Goal: Task Accomplishment & Management: Complete application form

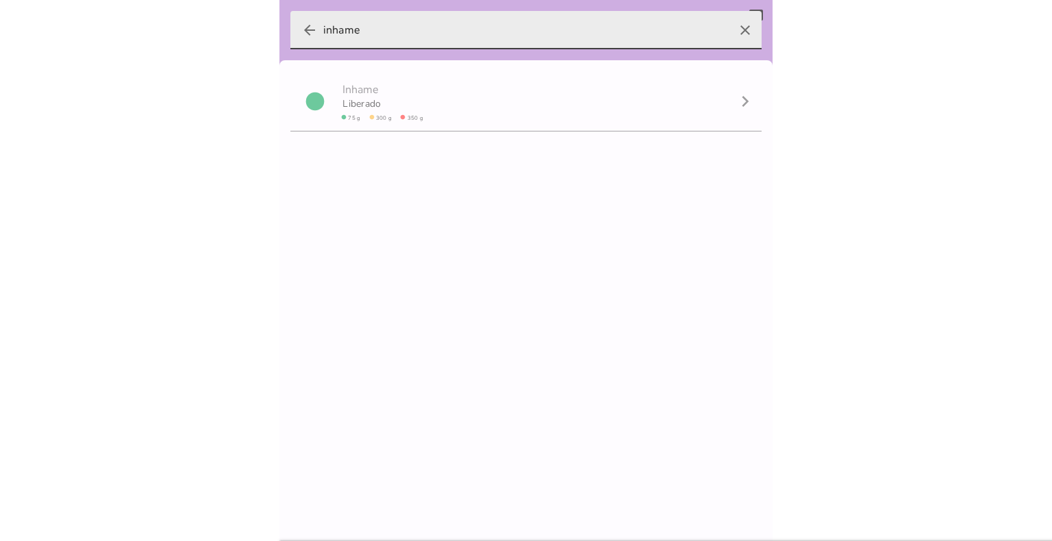
click at [303, 31] on icon "arrow_back" at bounding box center [309, 30] width 16 height 16
click at [323, 31] on input "inhame" at bounding box center [525, 30] width 405 height 38
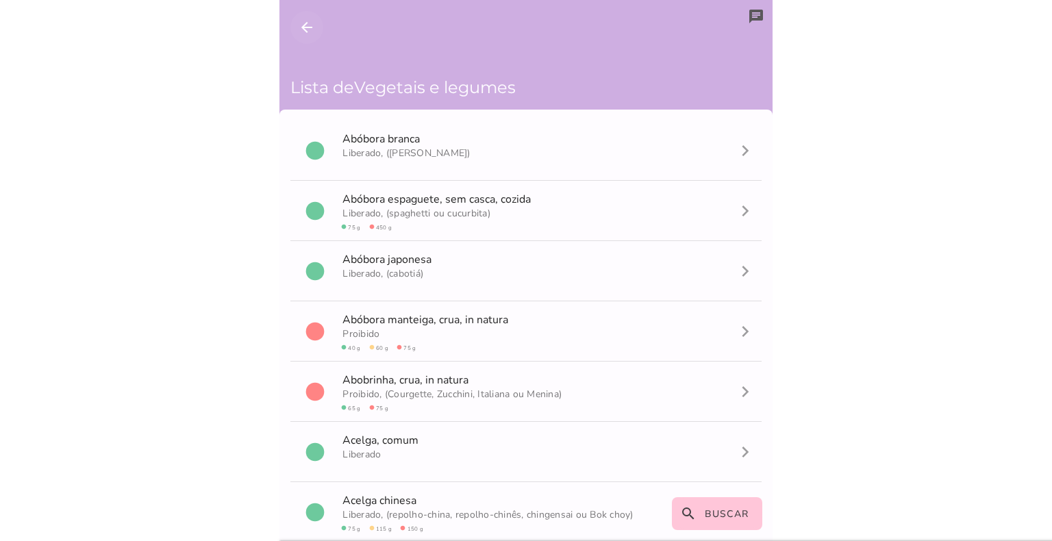
click at [304, 29] on icon "arrow_back" at bounding box center [307, 27] width 16 height 16
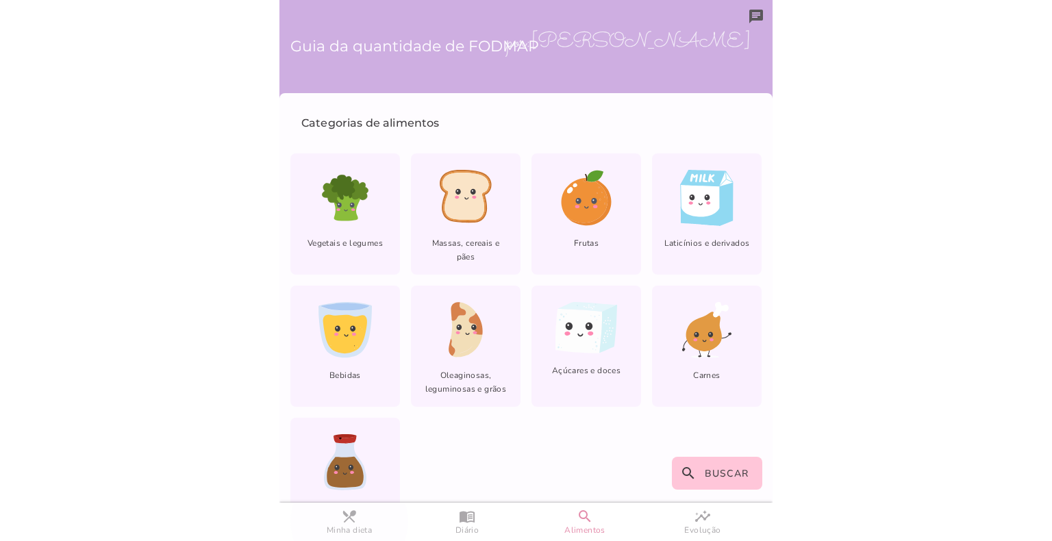
click at [0, 0] on slot "restaurant_menu" at bounding box center [0, 0] width 0 height 0
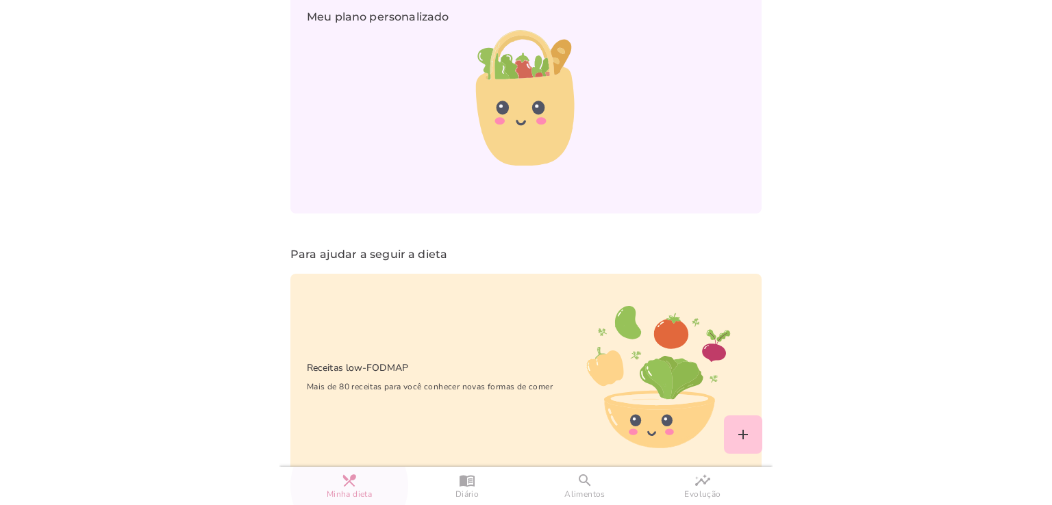
scroll to position [1013, 0]
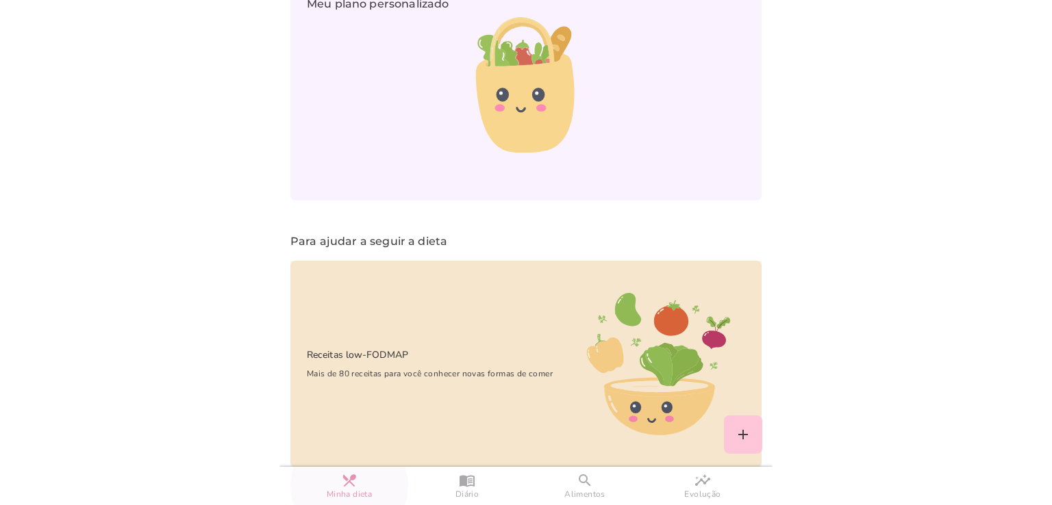
click at [362, 348] on p "Receitas low-FODMAP" at bounding box center [349, 355] width 118 height 15
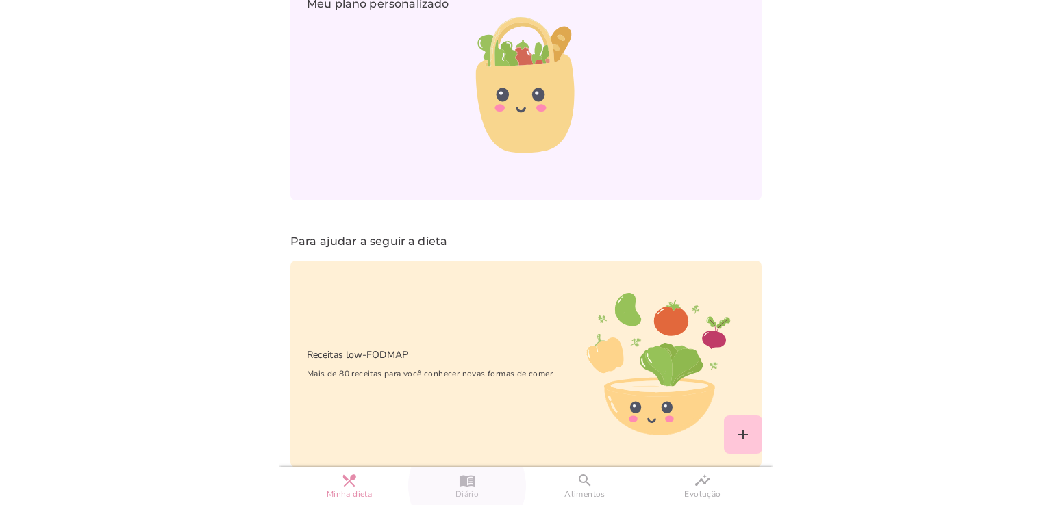
click at [0, 0] on slot "menu_book" at bounding box center [0, 0] width 0 height 0
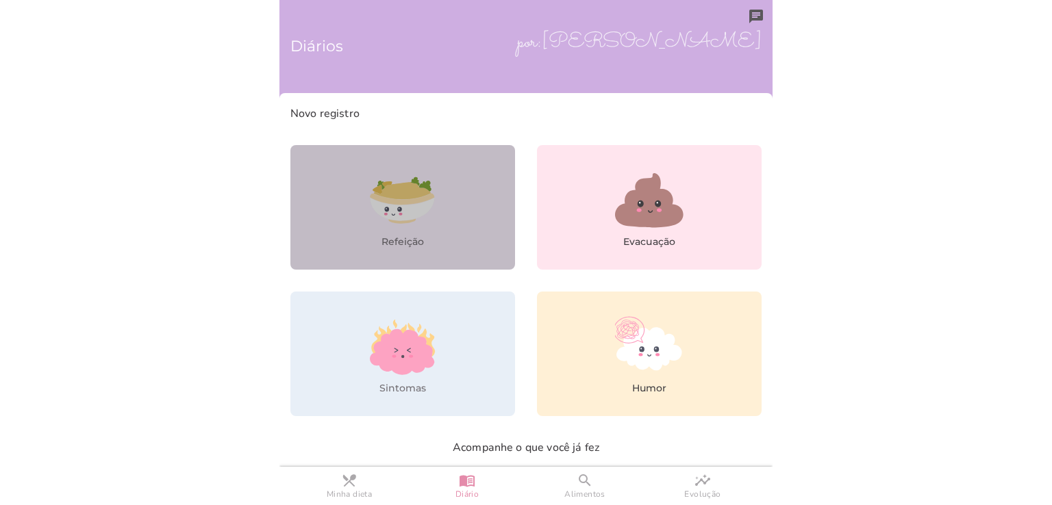
click at [389, 197] on icon at bounding box center [402, 190] width 57 height 17
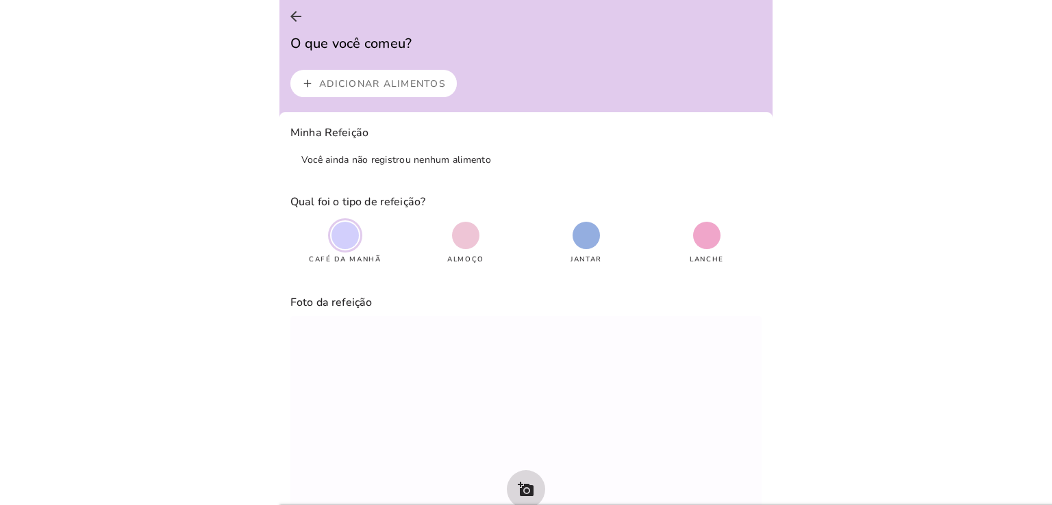
click at [0, 0] on slot "Adicionar alimentos" at bounding box center [0, 0] width 0 height 0
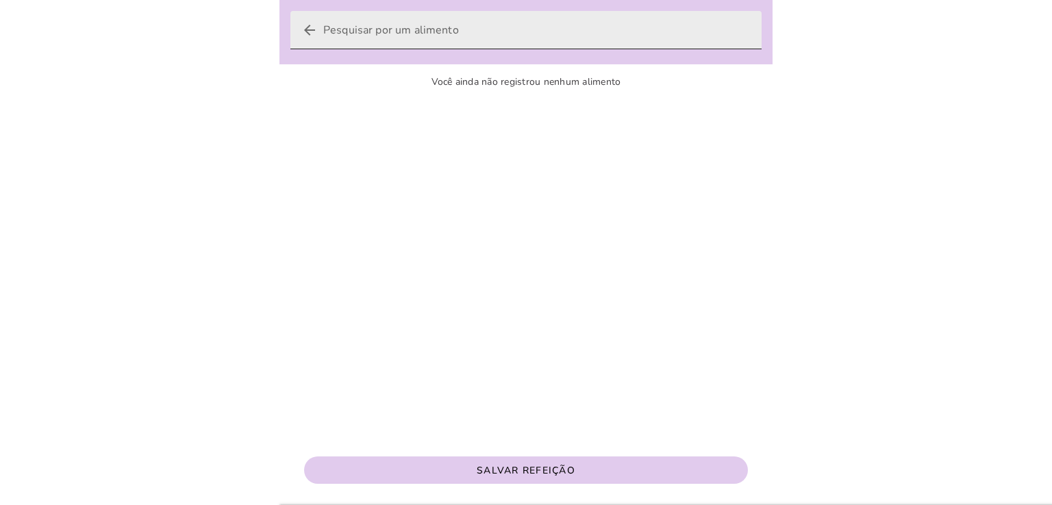
click at [306, 32] on icon "arrow_back" at bounding box center [309, 30] width 16 height 16
click at [323, 32] on input "arrow_back" at bounding box center [536, 30] width 427 height 38
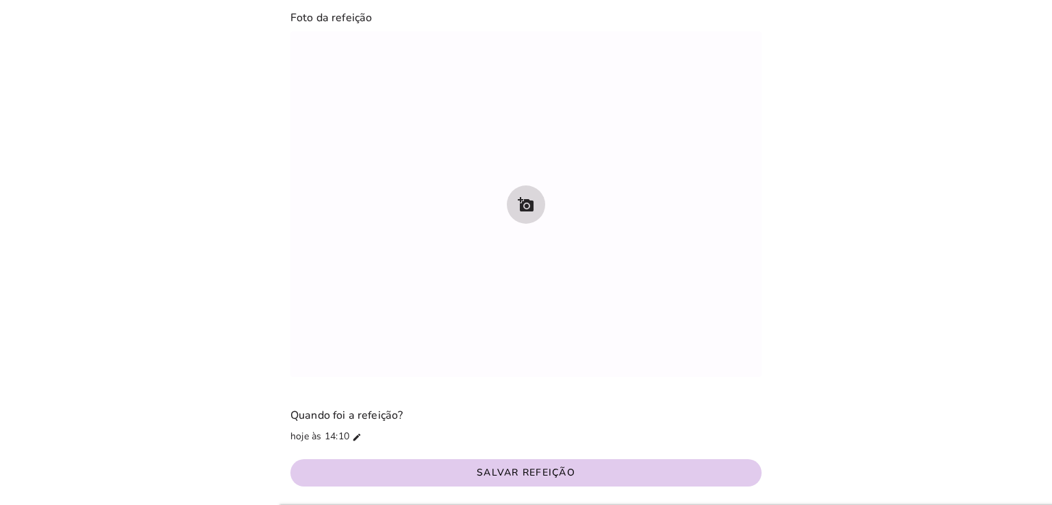
scroll to position [287, 0]
click at [518, 197] on icon "add_a_photo" at bounding box center [526, 203] width 16 height 16
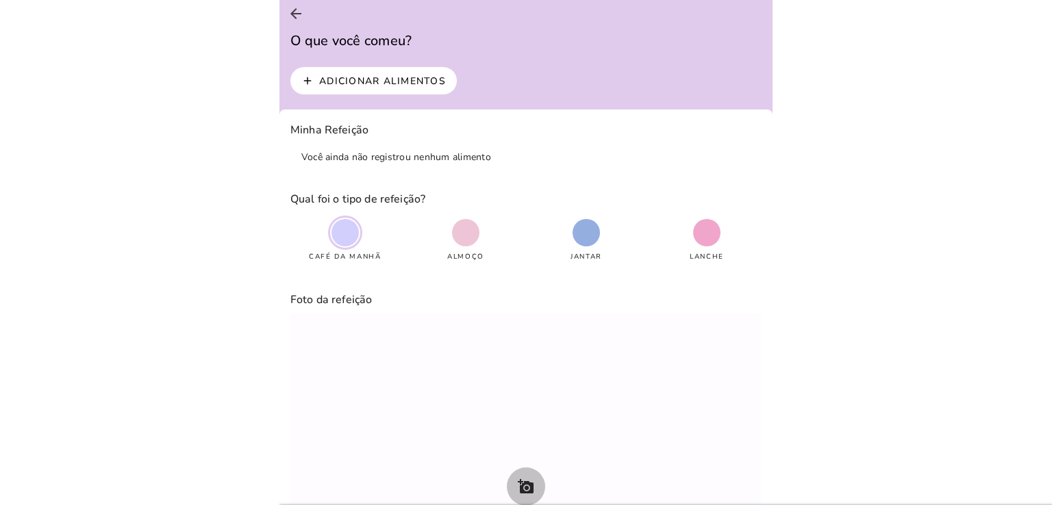
scroll to position [0, 0]
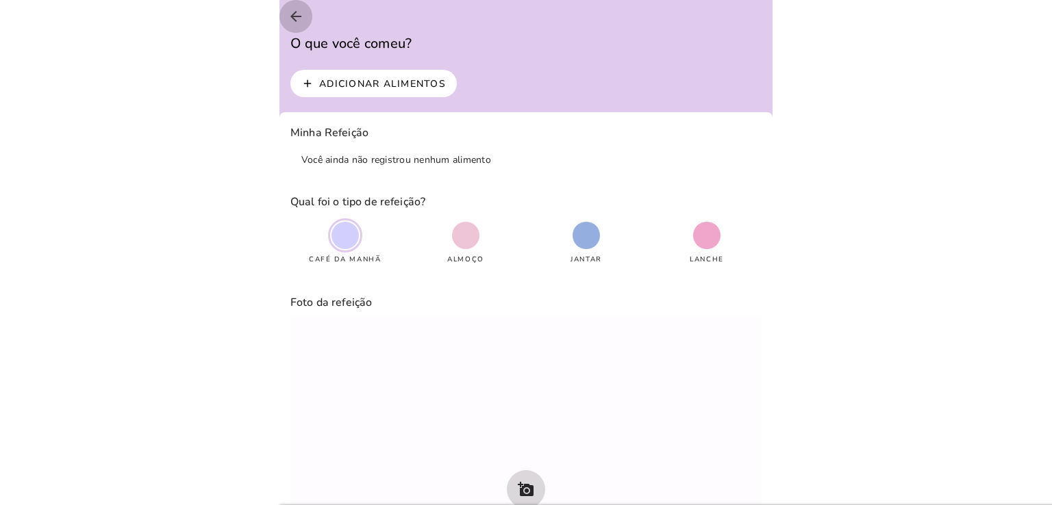
click at [299, 18] on icon "arrow_back" at bounding box center [296, 16] width 16 height 16
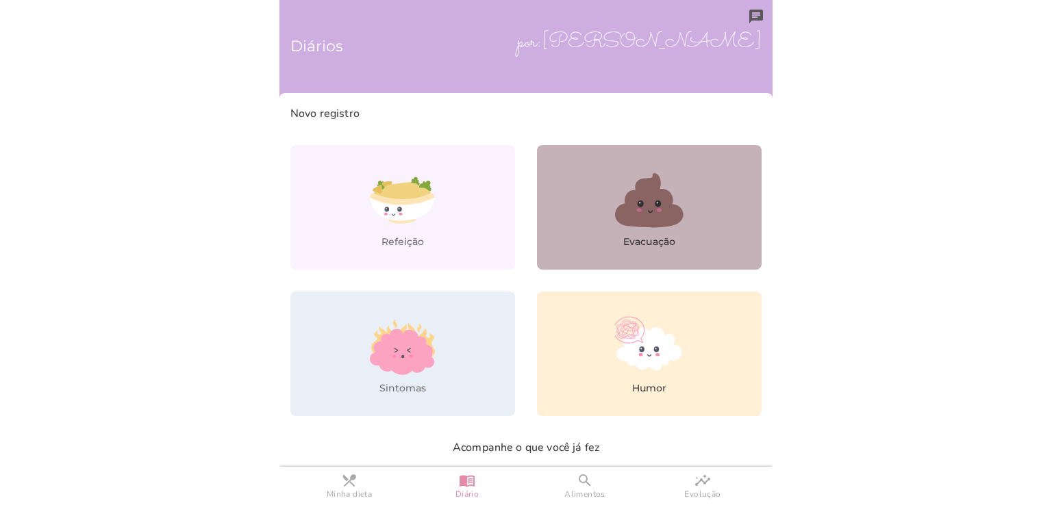
click at [642, 207] on icon at bounding box center [649, 200] width 68 height 55
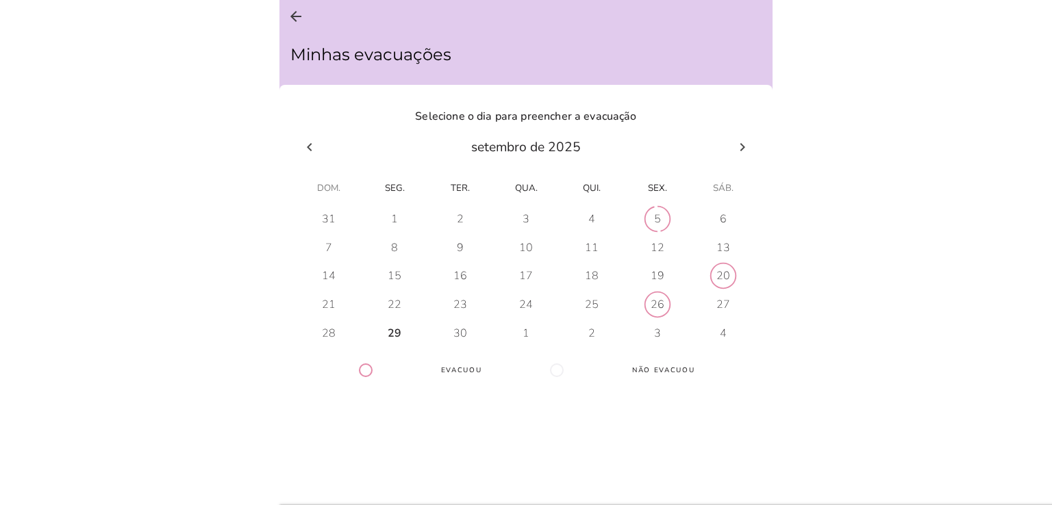
click at [395, 333] on div "29" at bounding box center [395, 333] width 14 height 15
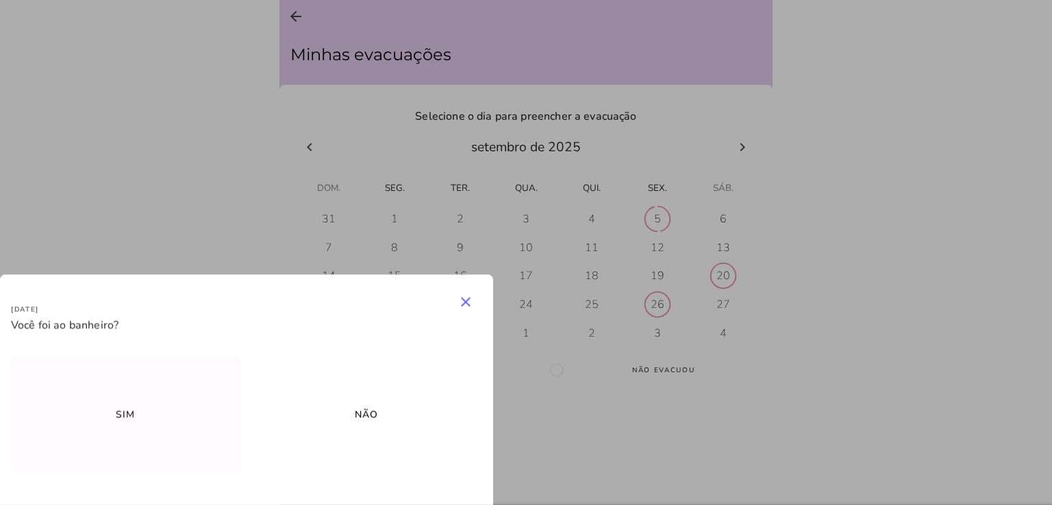
click at [0, 0] on slot "Sim" at bounding box center [0, 0] width 0 height 0
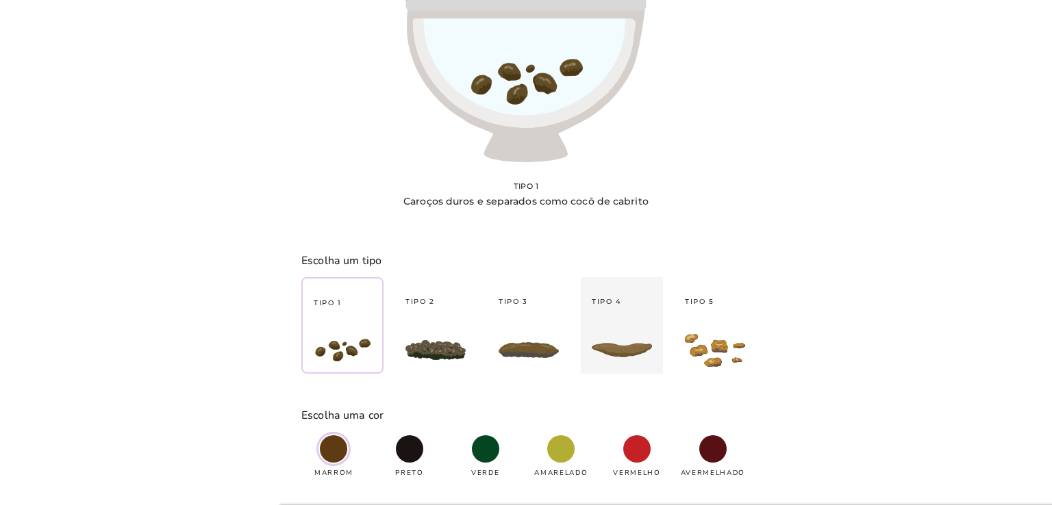
type strip-control "4"
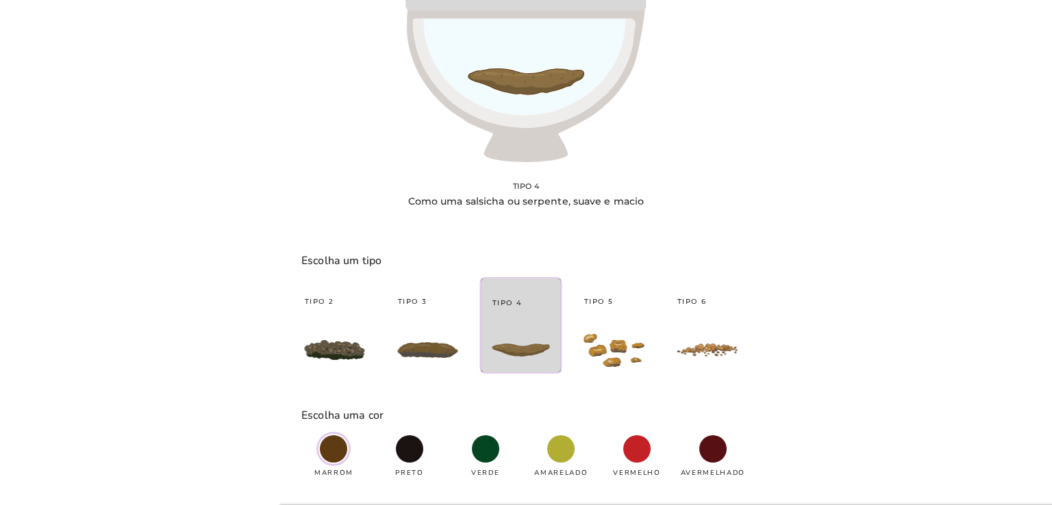
click at [0, 0] on slot "Tipo 1 Tipo 2 Tipo 3 Tipo 4 Tipo 5 Tipo 6 Tipo 7" at bounding box center [0, 0] width 0 height 0
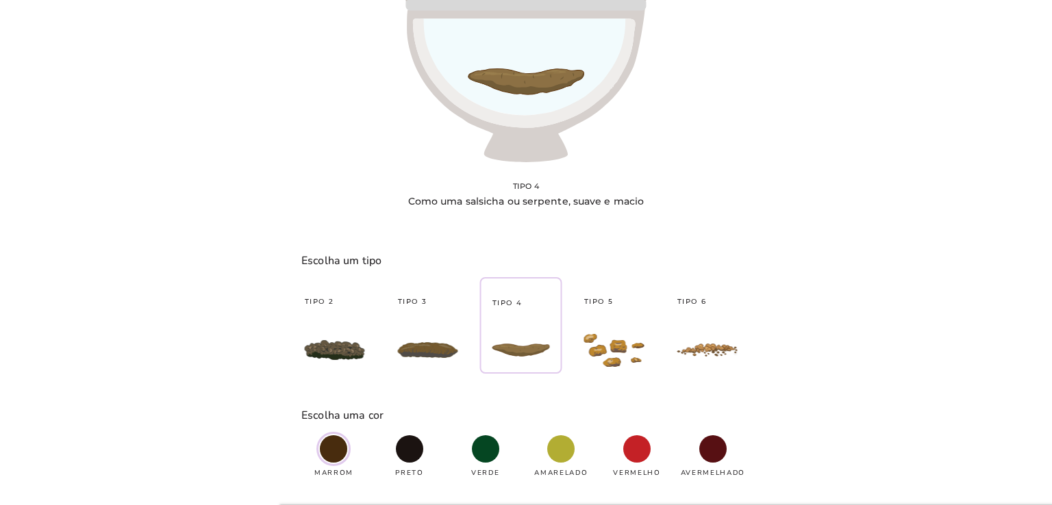
click at [328, 444] on span at bounding box center [333, 449] width 27 height 27
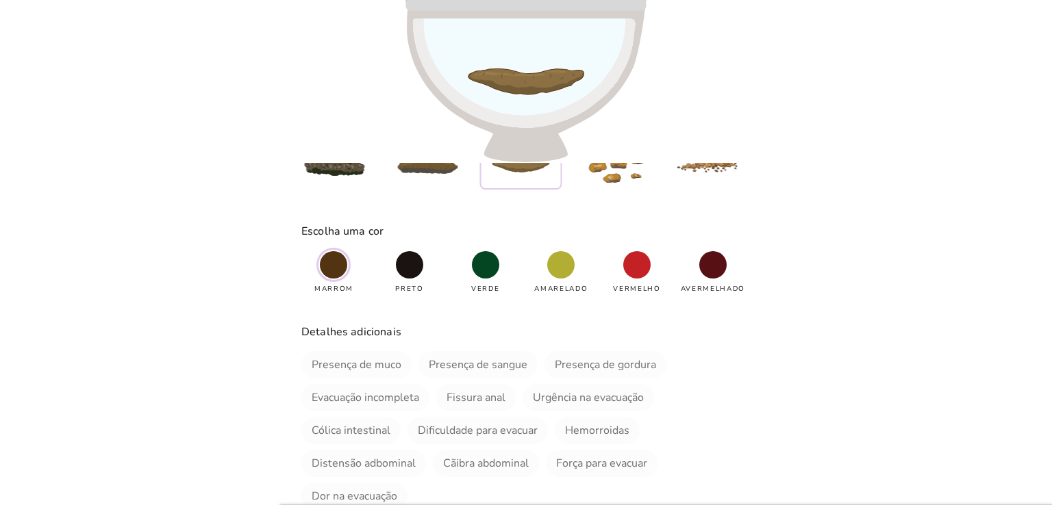
scroll to position [274, 0]
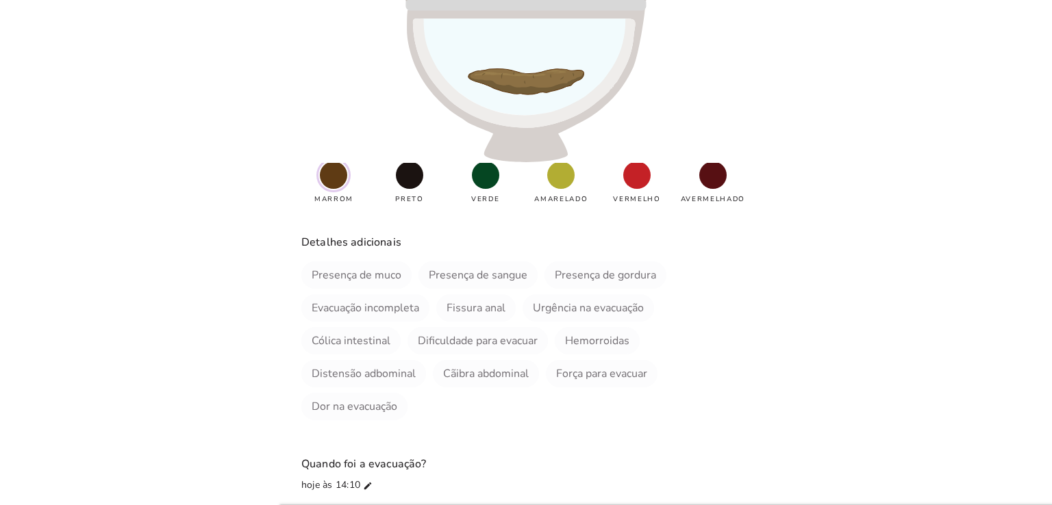
click at [0, 0] on slot "Força para evacuar" at bounding box center [0, 0] width 0 height 0
type vaadin-checkbox "9G46Q0akBaIUdz7GSwa7"
click at [0, 0] on slot "Evacuação incompleta" at bounding box center [0, 0] width 0 height 0
type vaadin-checkbox "wjd39MB8lIcNk9cSbjxb"
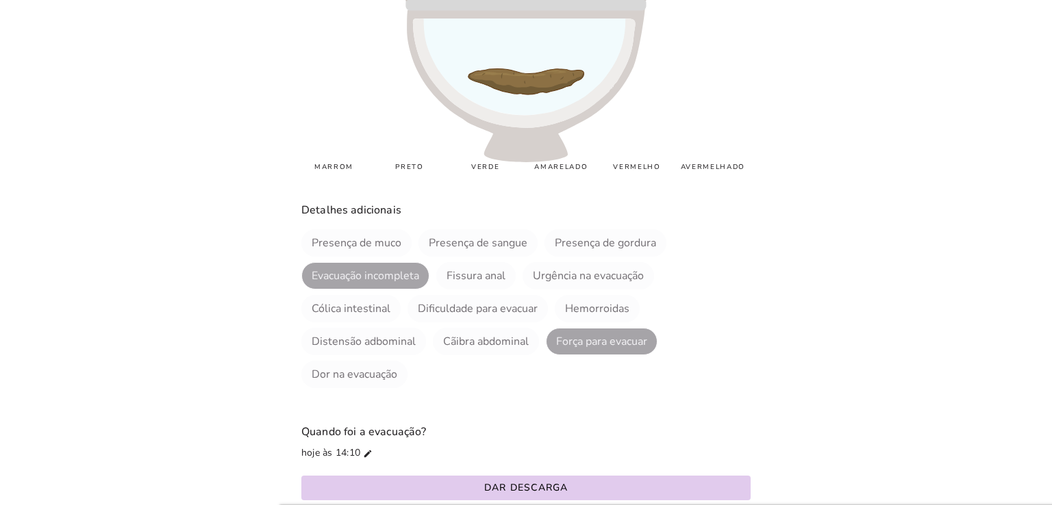
scroll to position [332, 0]
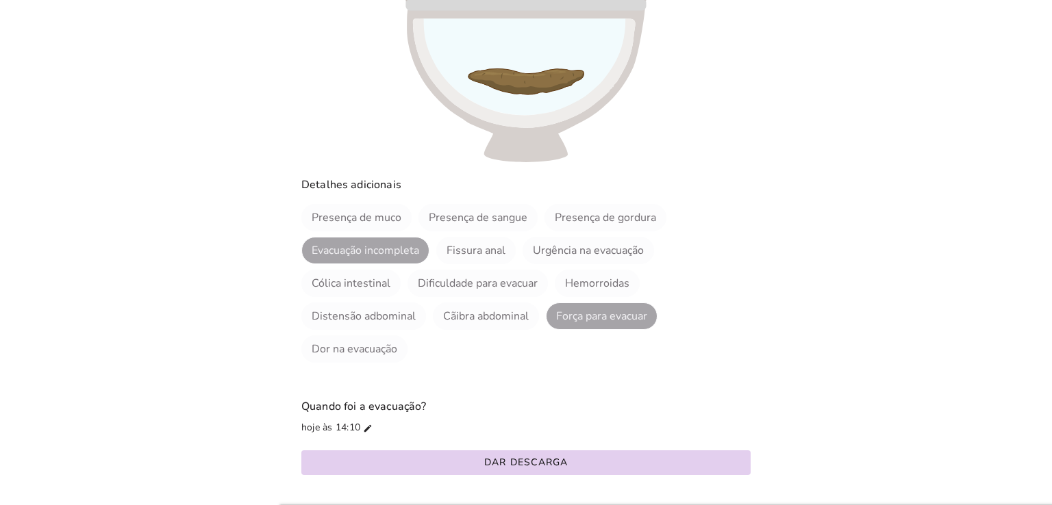
click at [0, 0] on slot "Dar descarga" at bounding box center [0, 0] width 0 height 0
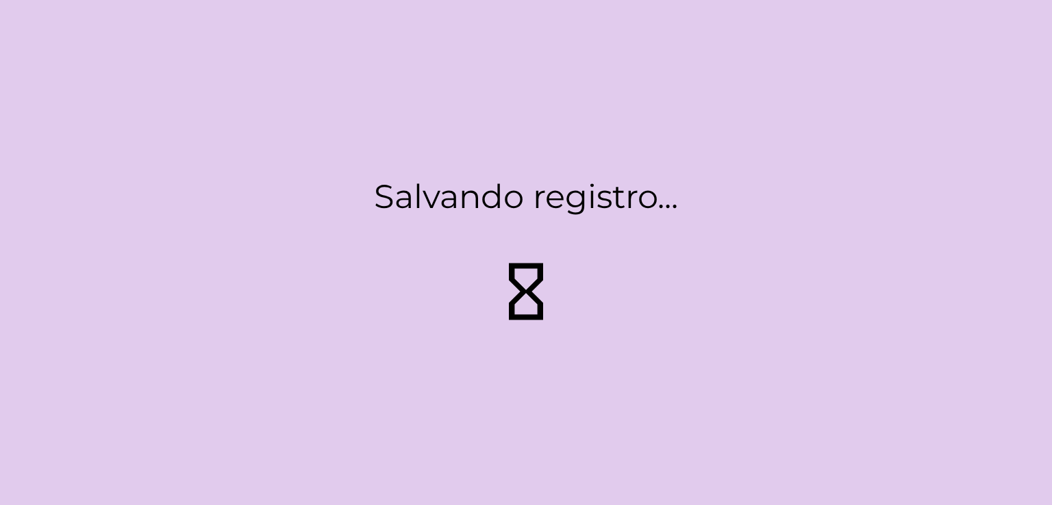
type strip-control "1"
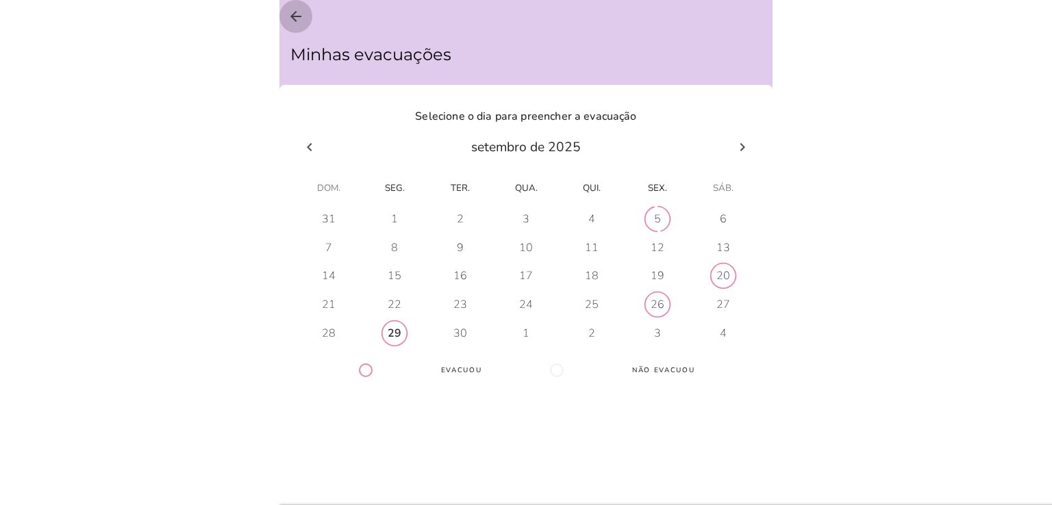
click at [296, 10] on icon "arrow_back" at bounding box center [296, 16] width 16 height 16
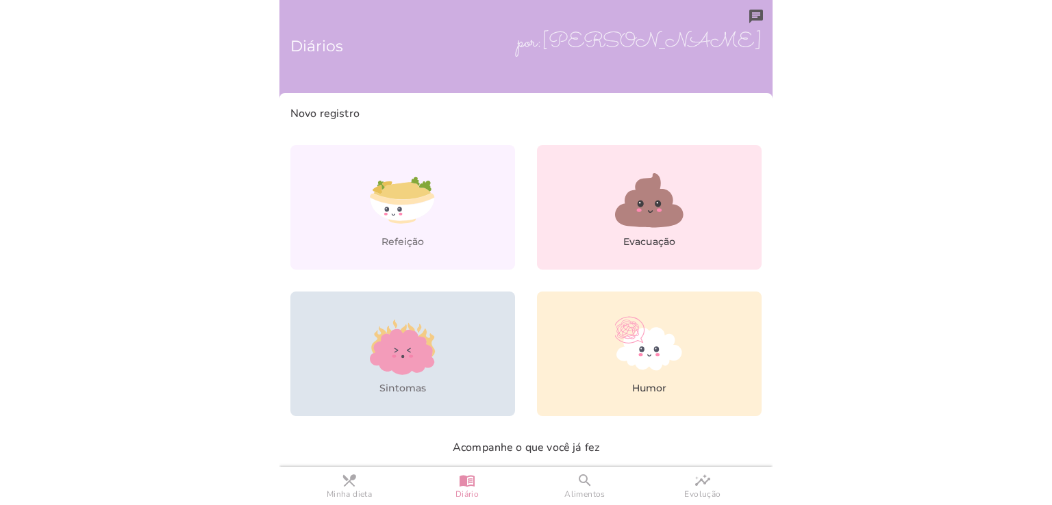
click at [388, 349] on icon at bounding box center [402, 352] width 64 height 46
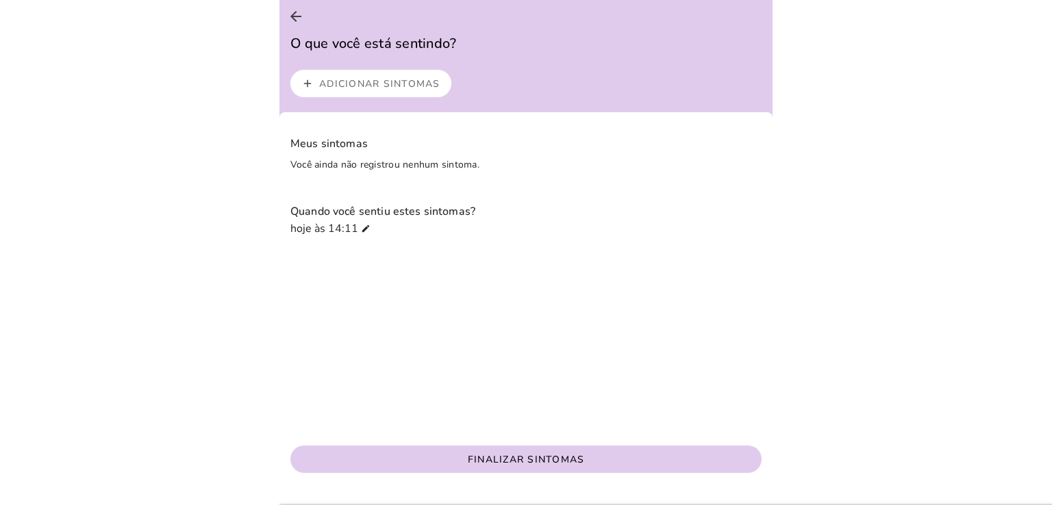
click at [0, 0] on slot "Adicionar sintomas" at bounding box center [0, 0] width 0 height 0
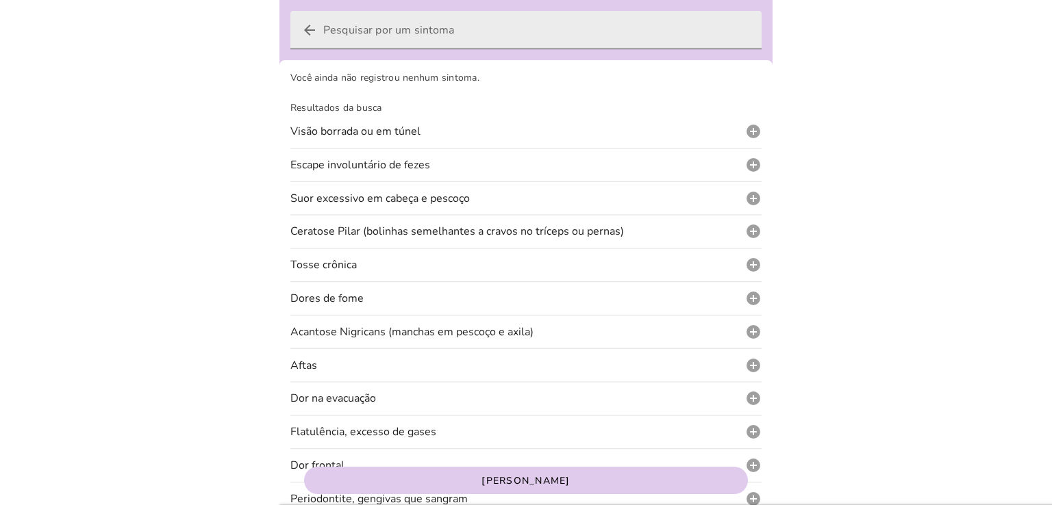
click at [307, 31] on icon "arrow_back" at bounding box center [309, 30] width 16 height 16
click at [323, 31] on input "arrow_back" at bounding box center [536, 30] width 427 height 38
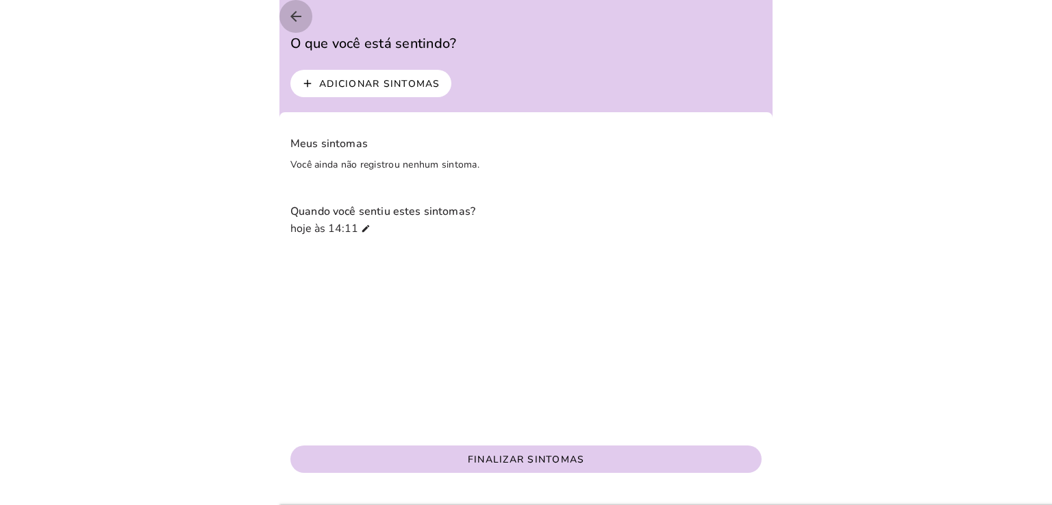
click at [290, 9] on icon "arrow_back" at bounding box center [296, 16] width 16 height 16
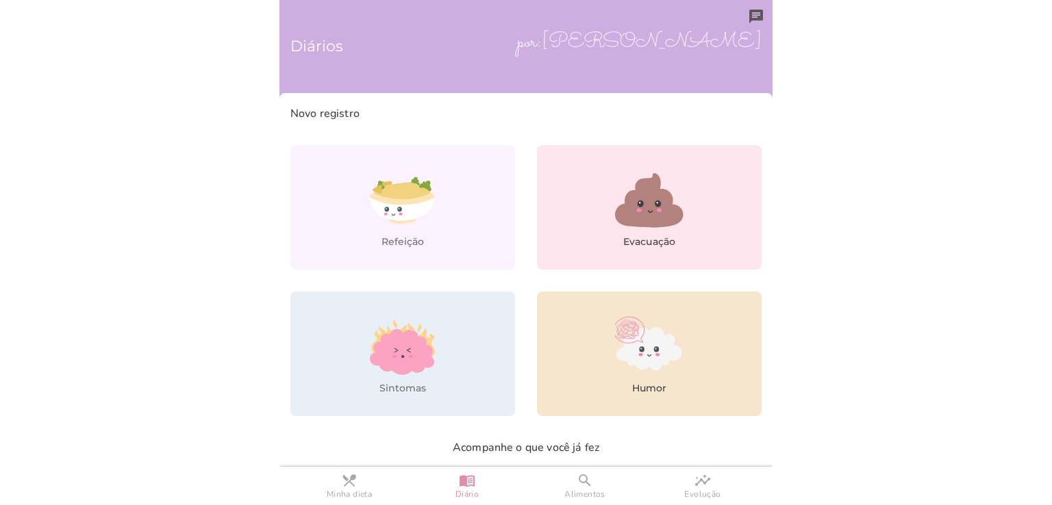
click at [631, 358] on icon at bounding box center [648, 348] width 65 height 43
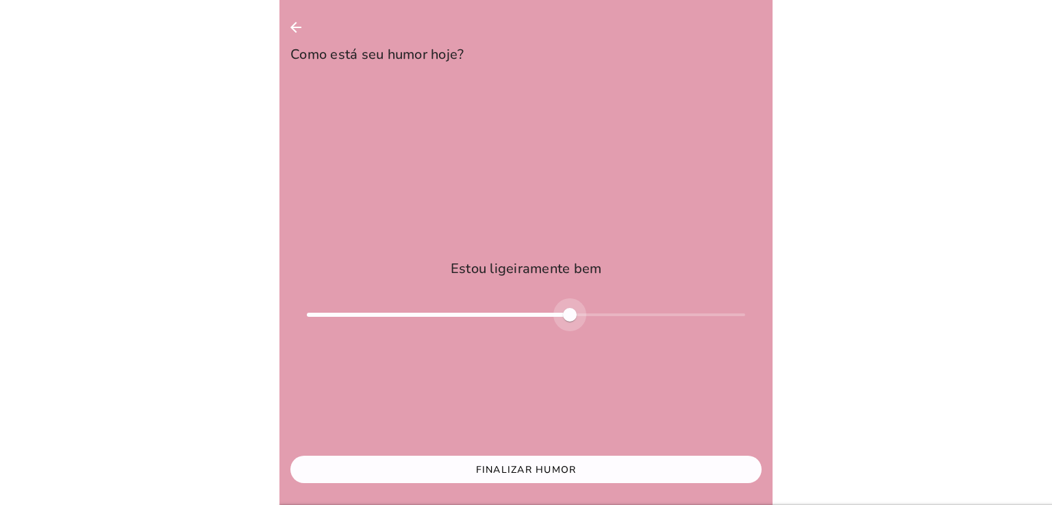
type input "*"
click at [522, 318] on div at bounding box center [526, 315] width 438 height 33
click at [296, 24] on icon "arrow_back" at bounding box center [296, 27] width 16 height 16
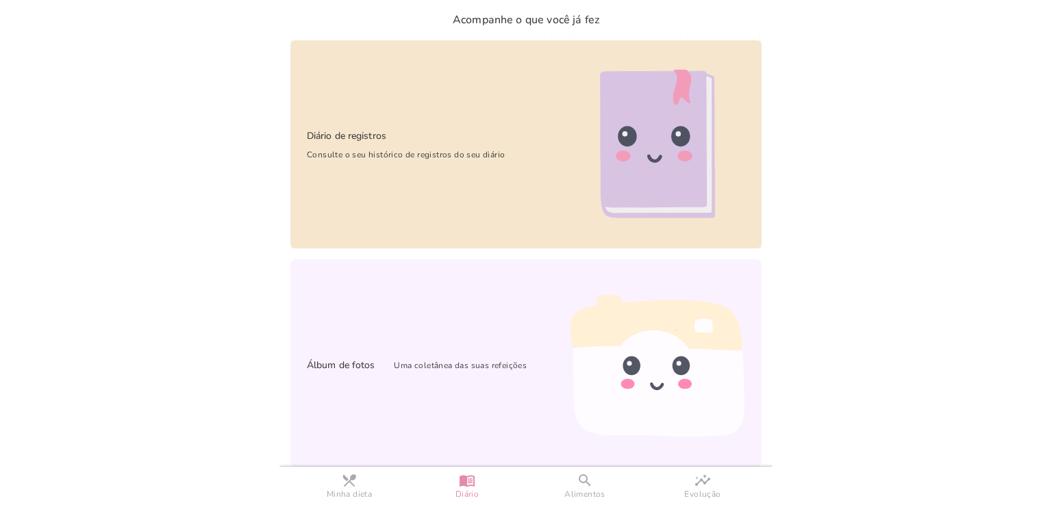
scroll to position [429, 0]
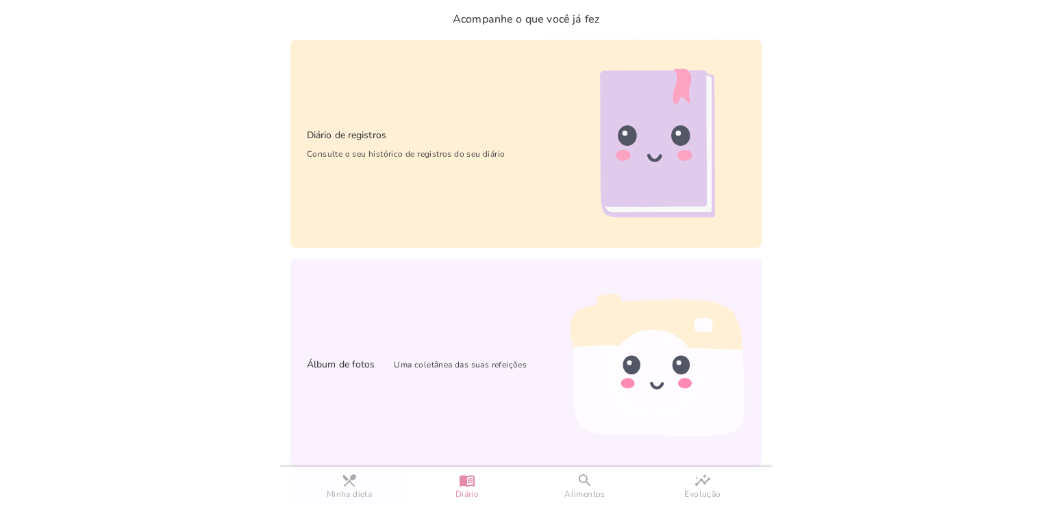
click at [0, 0] on slot "restaurant_menu" at bounding box center [0, 0] width 0 height 0
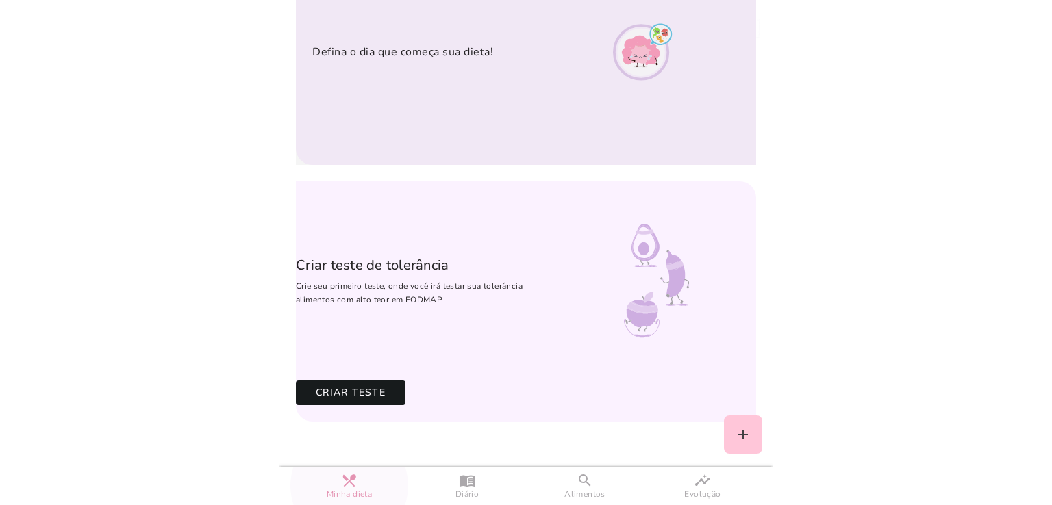
scroll to position [485, 0]
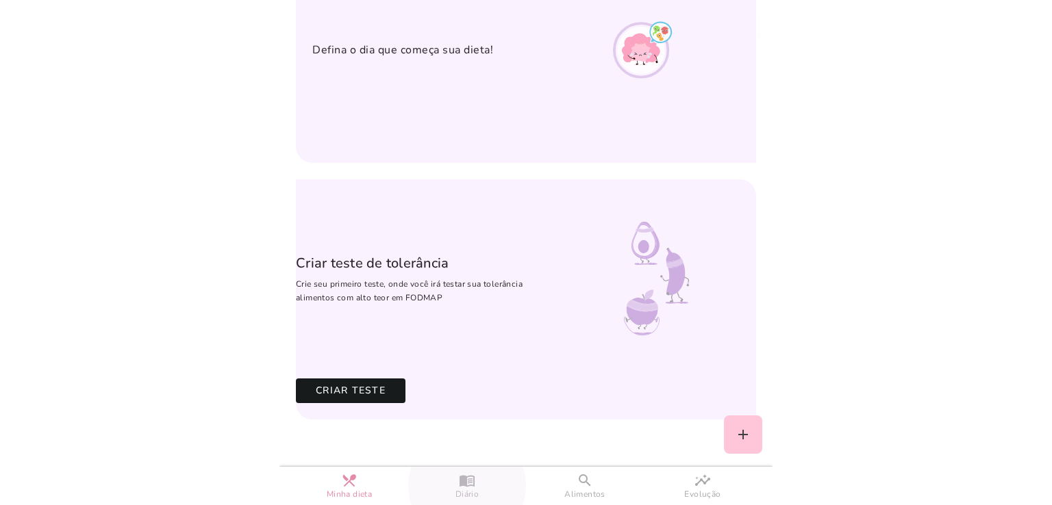
click at [0, 0] on slot "menu_book" at bounding box center [0, 0] width 0 height 0
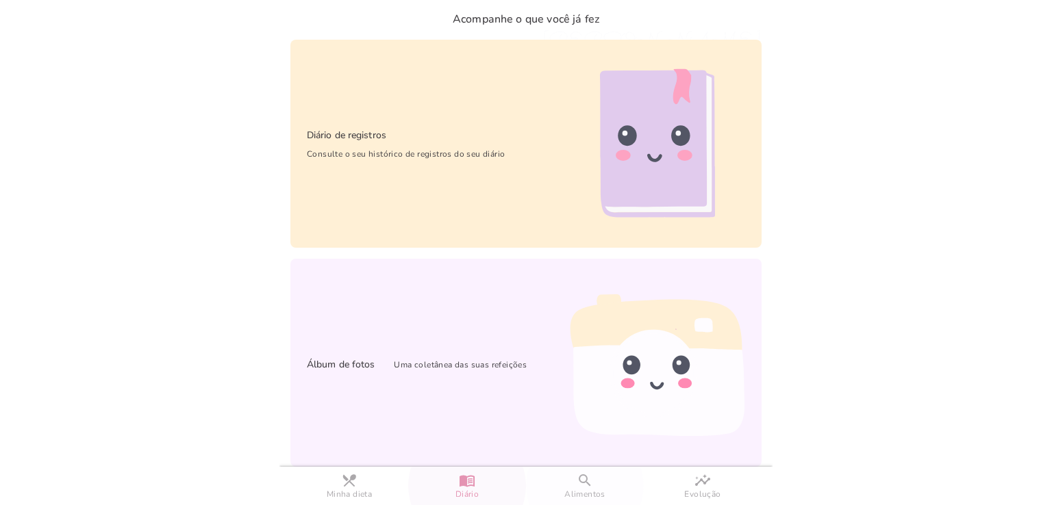
click at [0, 0] on slot "search" at bounding box center [0, 0] width 0 height 0
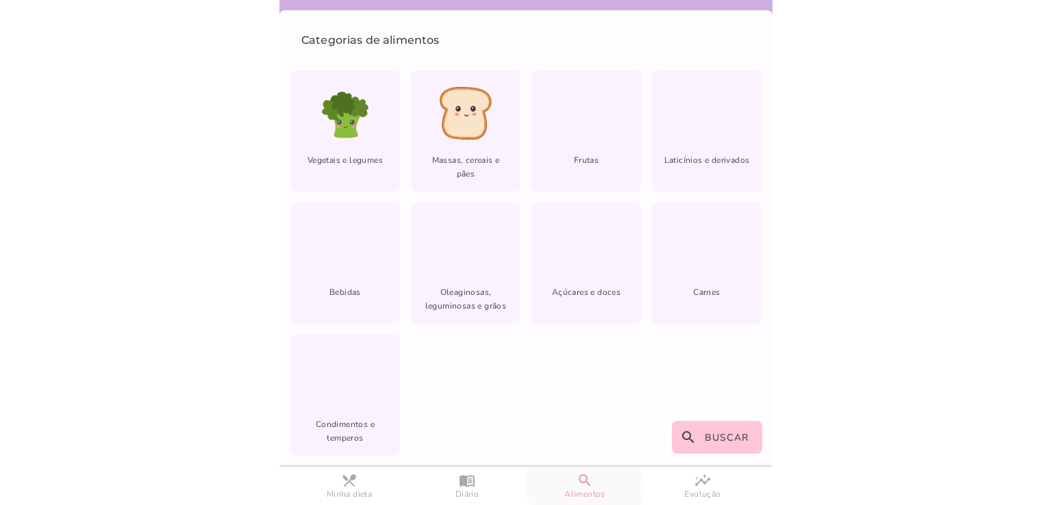
scroll to position [56, 0]
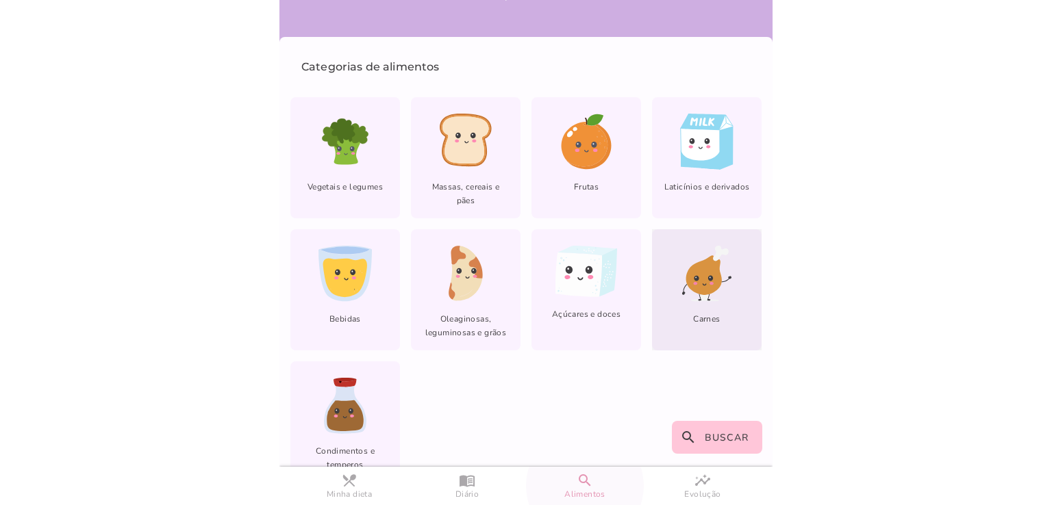
click at [697, 267] on icon at bounding box center [704, 275] width 36 height 40
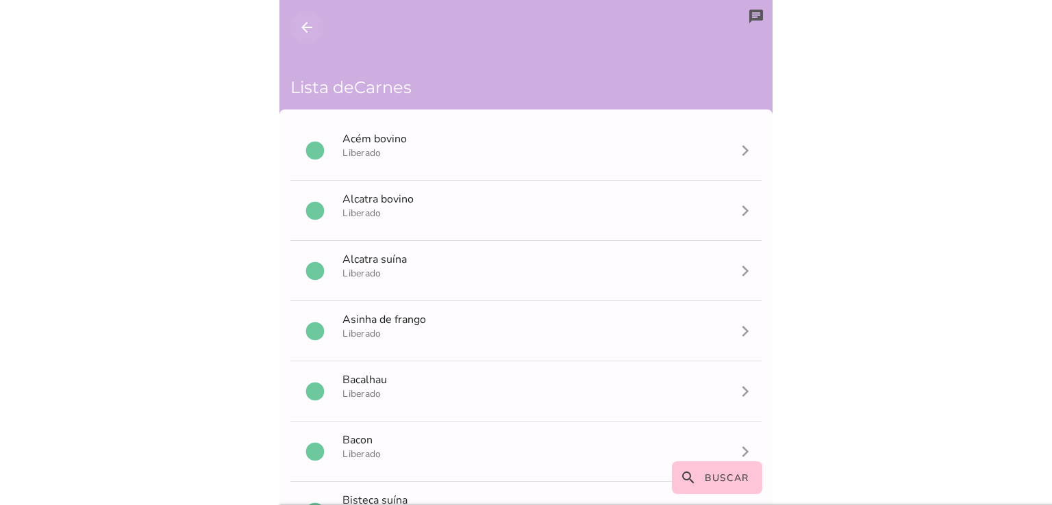
click at [303, 31] on icon "arrow_back" at bounding box center [307, 27] width 16 height 16
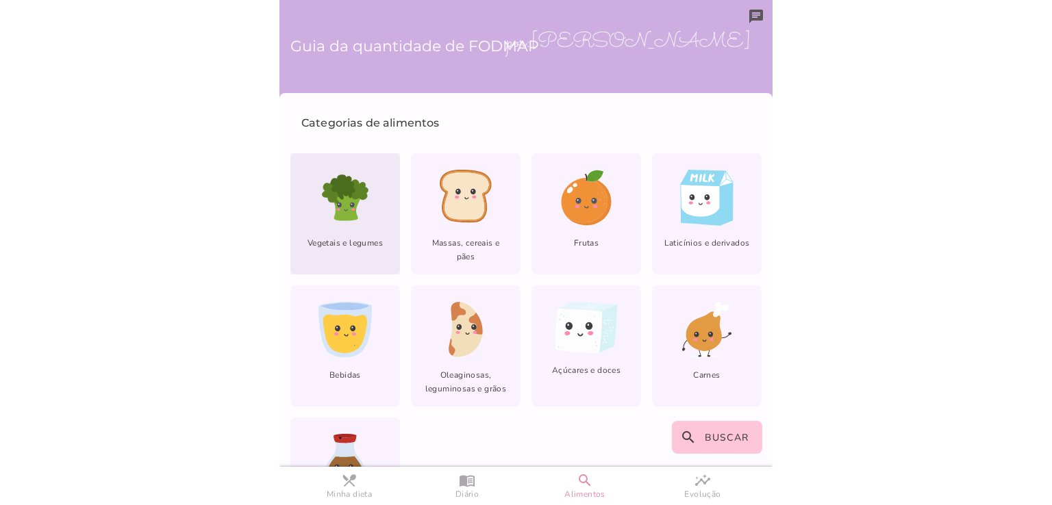
click at [334, 204] on icon at bounding box center [345, 207] width 31 height 28
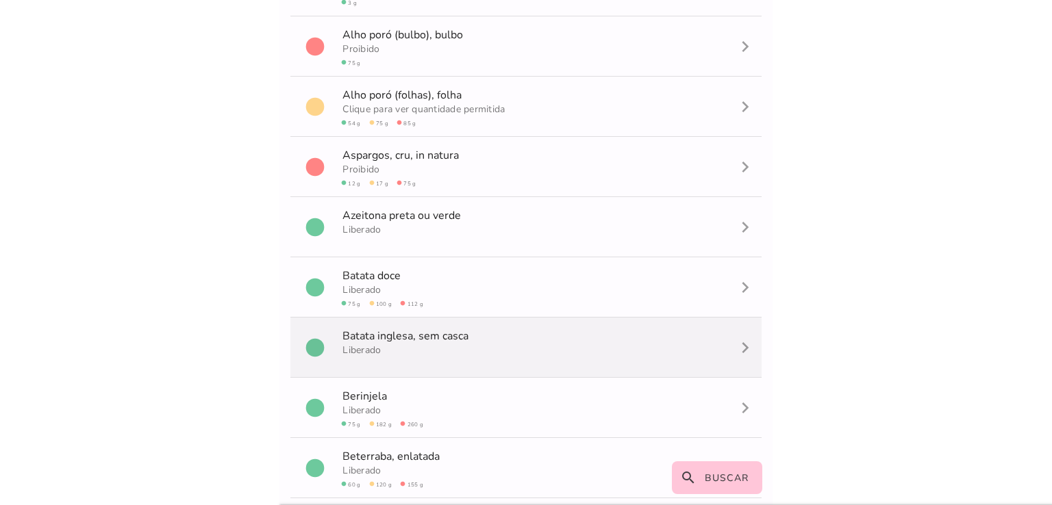
scroll to position [1507, 0]
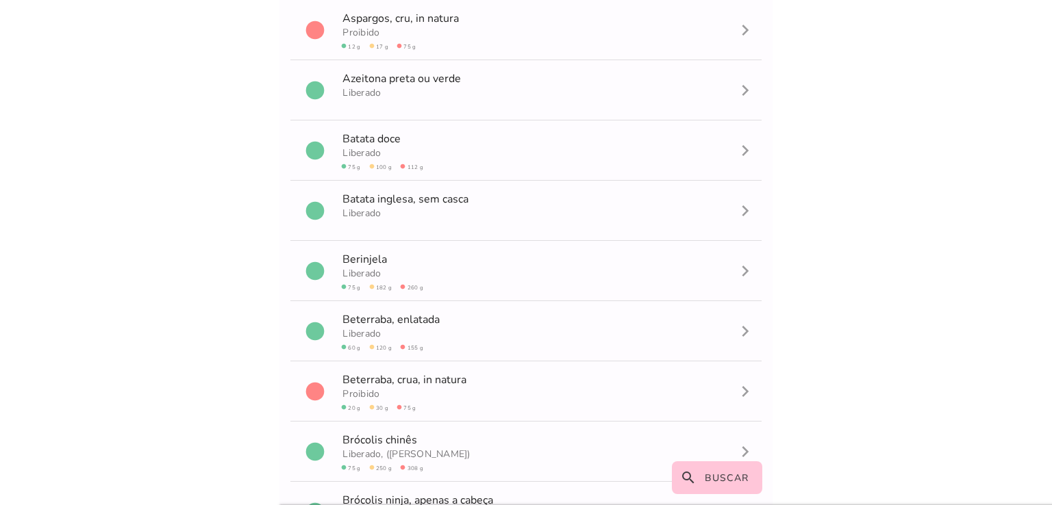
drag, startPoint x: 773, startPoint y: 125, endPoint x: 782, endPoint y: 35, distance: 90.2
click at [789, 23] on body at bounding box center [526, 252] width 1052 height 505
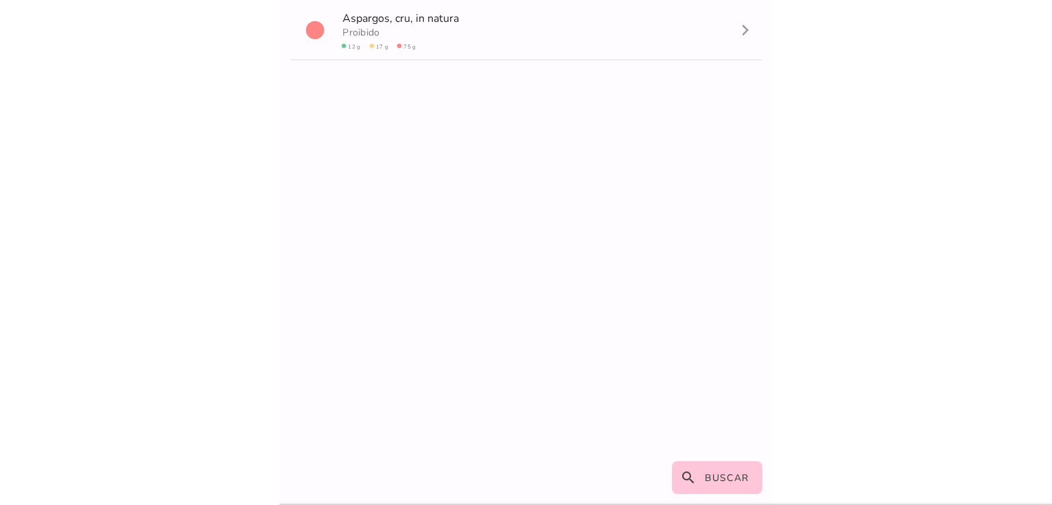
scroll to position [0, 0]
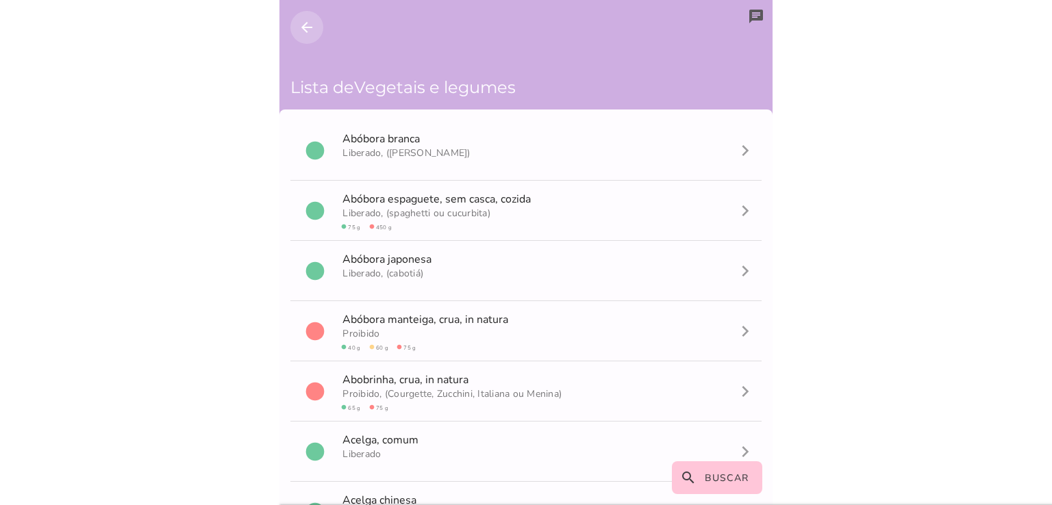
click at [310, 29] on icon "arrow_back" at bounding box center [307, 27] width 16 height 16
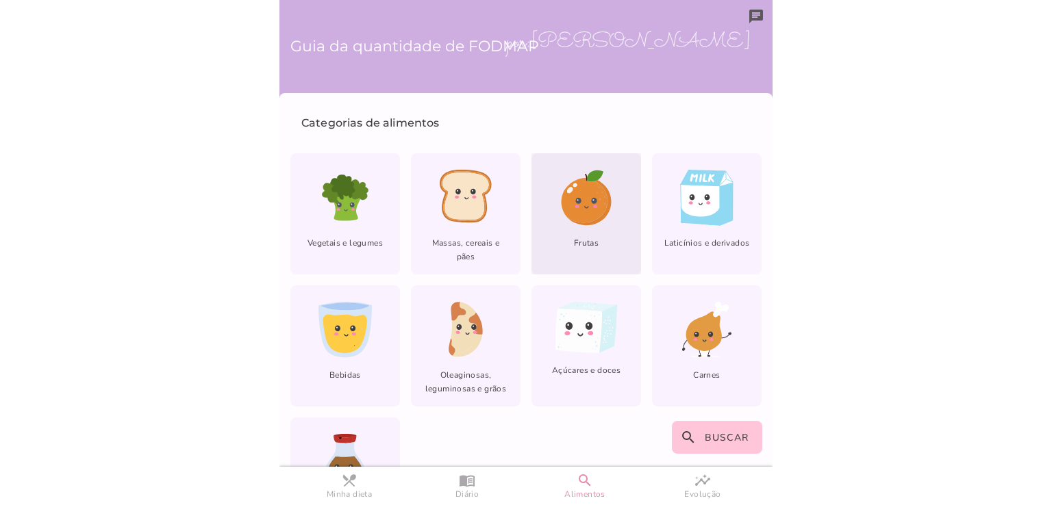
click at [569, 201] on icon at bounding box center [584, 200] width 47 height 45
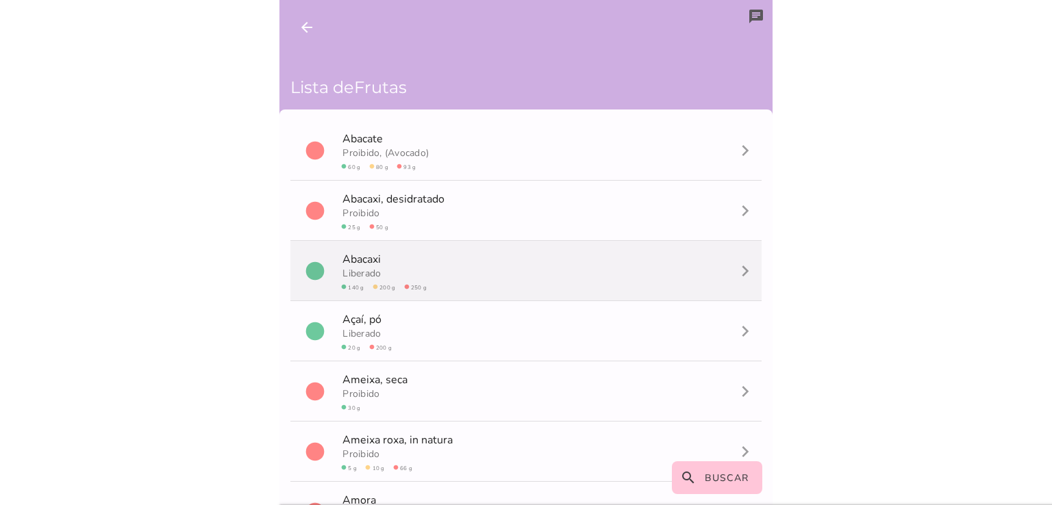
scroll to position [342, 0]
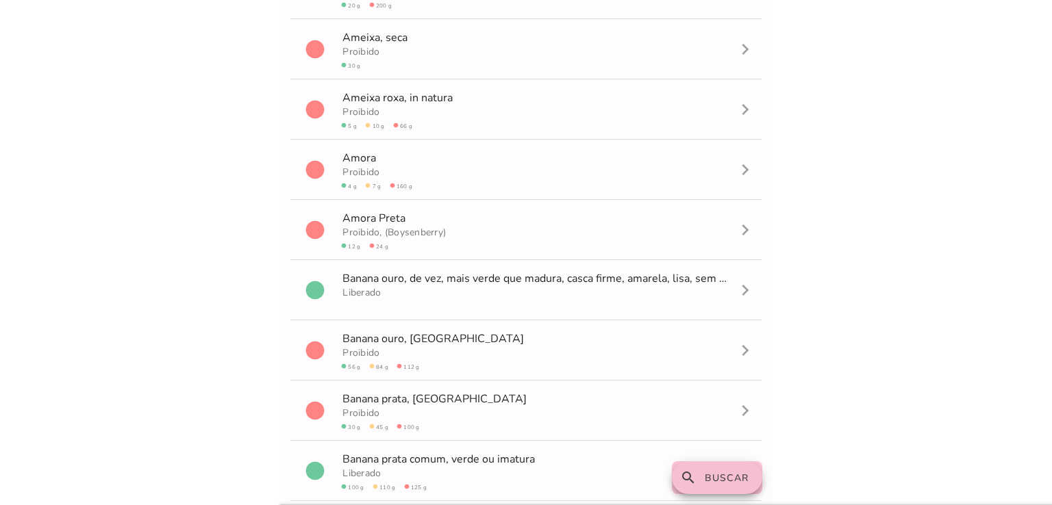
click at [721, 484] on span "Buscar" at bounding box center [727, 478] width 45 height 13
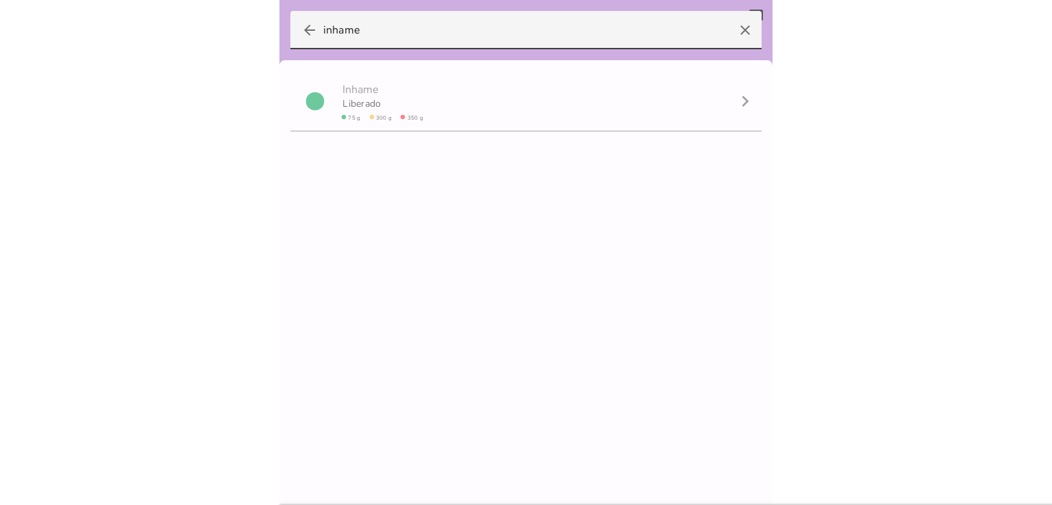
drag, startPoint x: 410, startPoint y: 38, endPoint x: 244, endPoint y: 32, distance: 166.6
click at [245, 34] on body at bounding box center [526, 252] width 1052 height 505
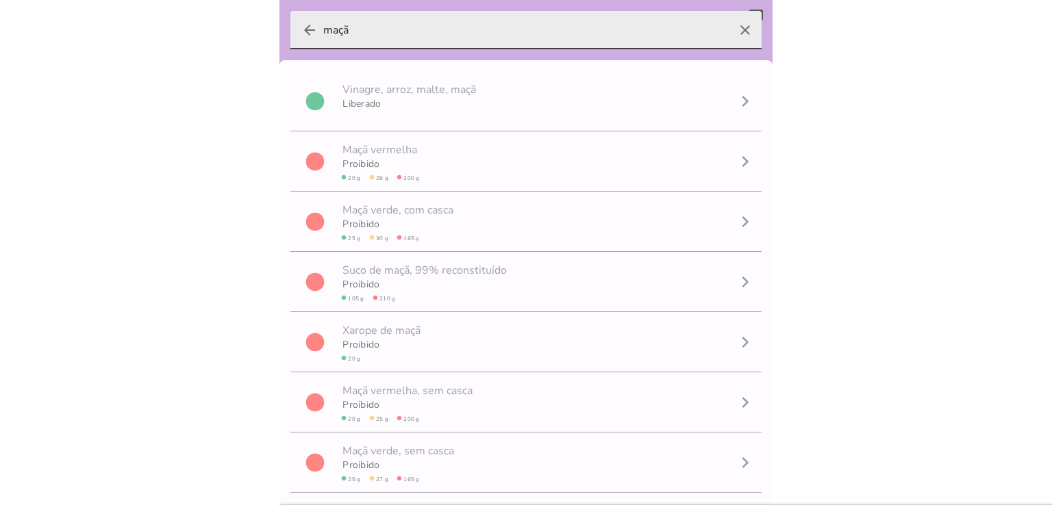
type input "maçã"
type mwc-textfield "maçã"
click at [308, 29] on icon "arrow_back" at bounding box center [309, 30] width 16 height 16
click at [323, 29] on input "maçã" at bounding box center [525, 30] width 405 height 38
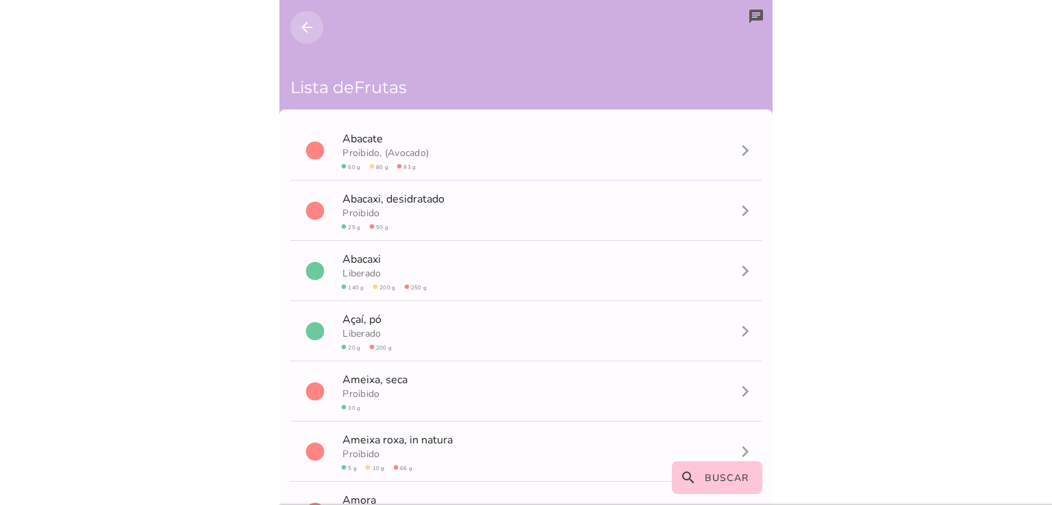
click at [310, 32] on icon "arrow_back" at bounding box center [307, 27] width 16 height 16
